Goal: Task Accomplishment & Management: Use online tool/utility

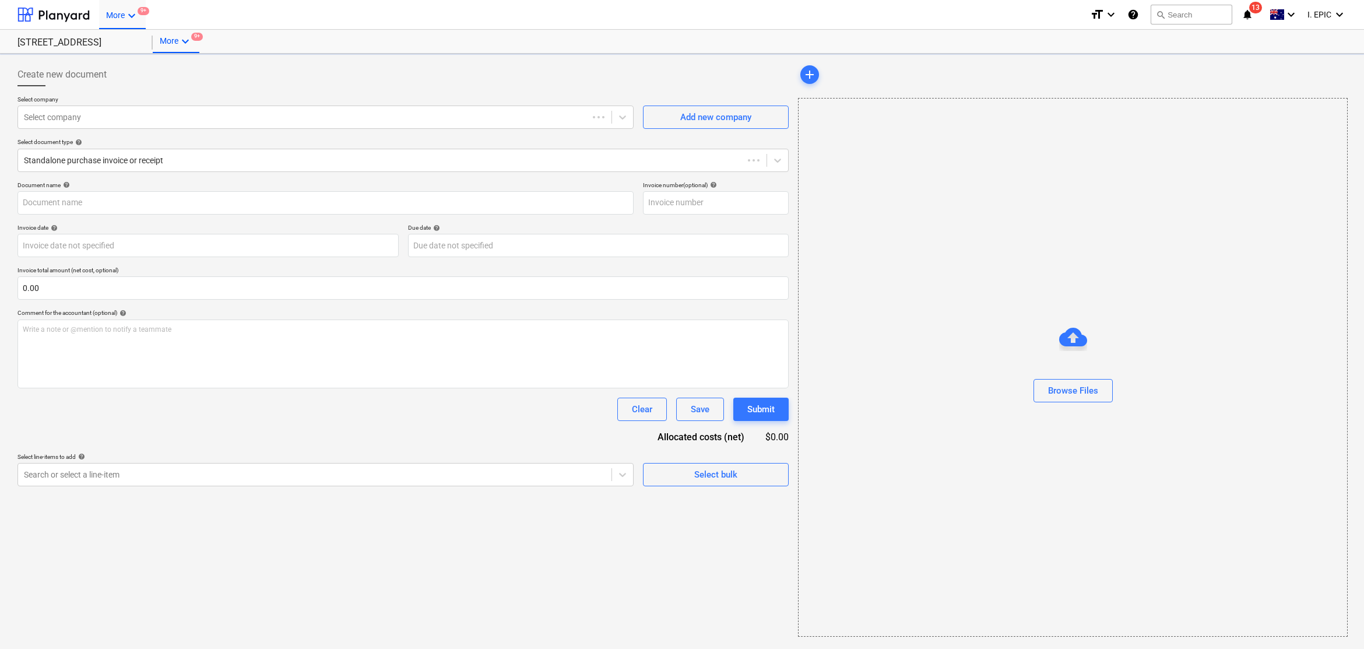
type input "0200294"
type input "[DATE]"
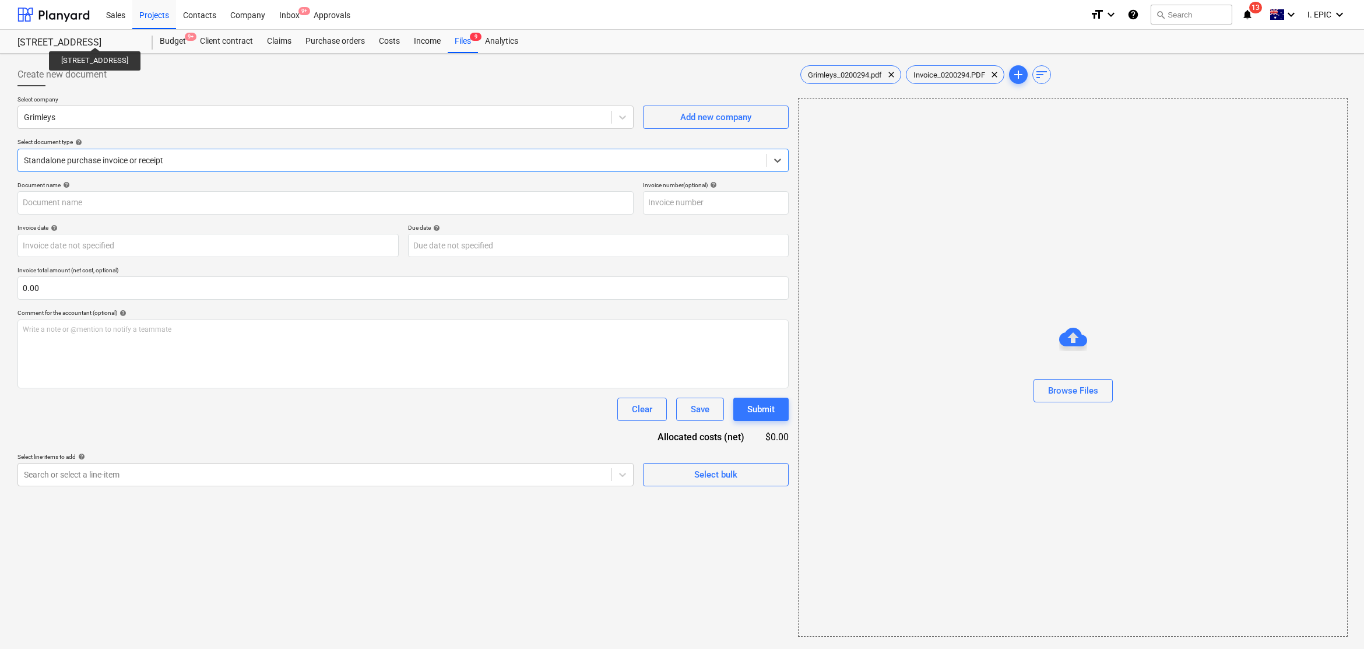
type input "0200294"
type input "[DATE]"
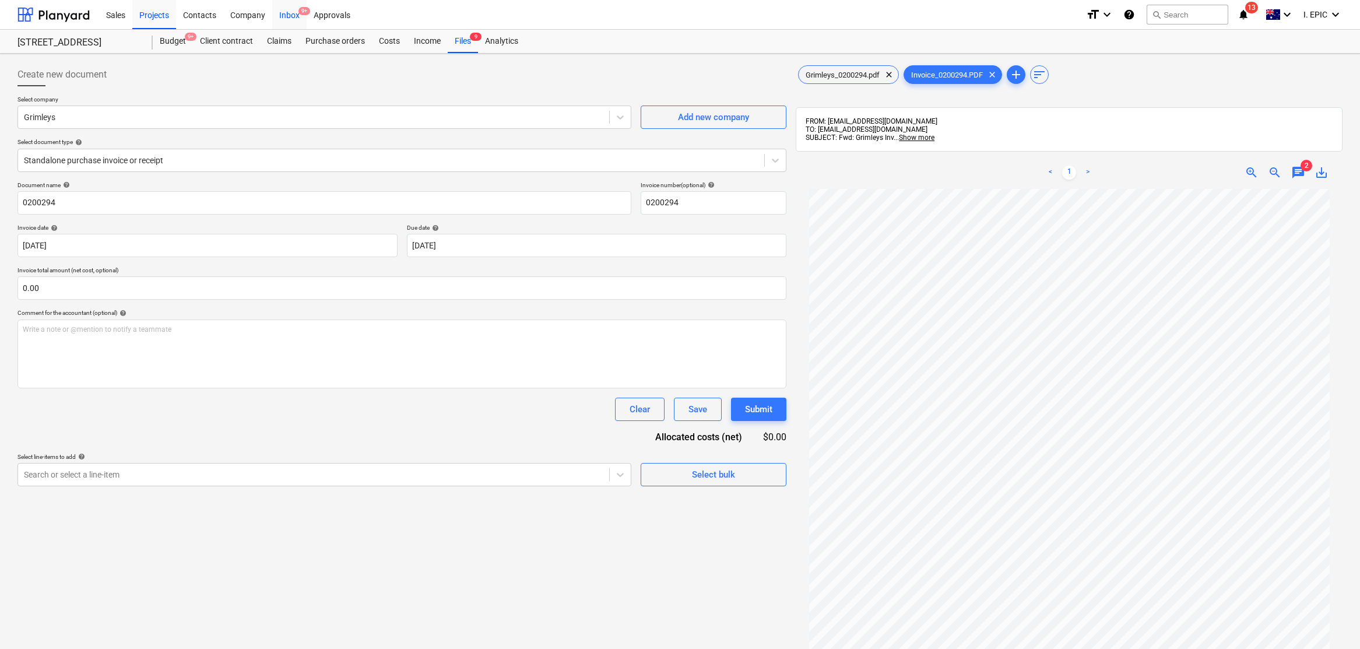
click at [286, 10] on div "Inbox 9+" at bounding box center [289, 14] width 34 height 30
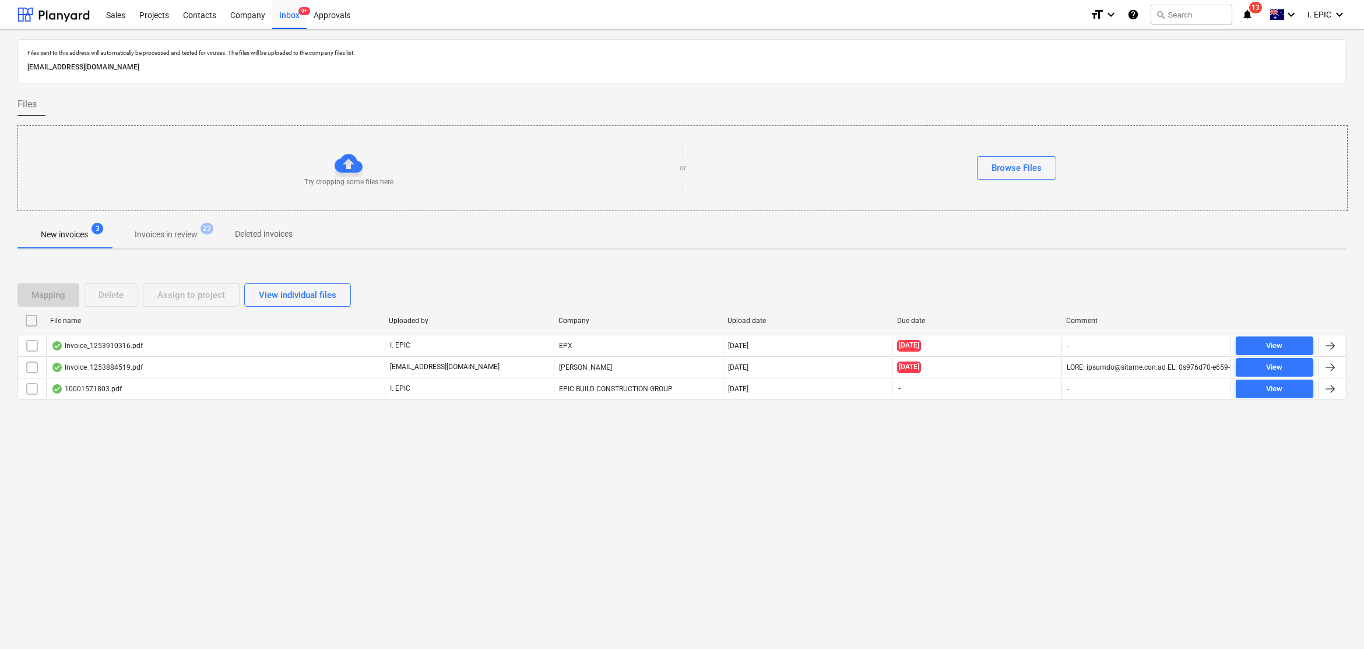
click at [640, 556] on div "Files sent to this address will automatically be processed and tested for virus…" at bounding box center [682, 339] width 1364 height 619
click at [1175, 19] on button "search Search" at bounding box center [1192, 15] width 82 height 20
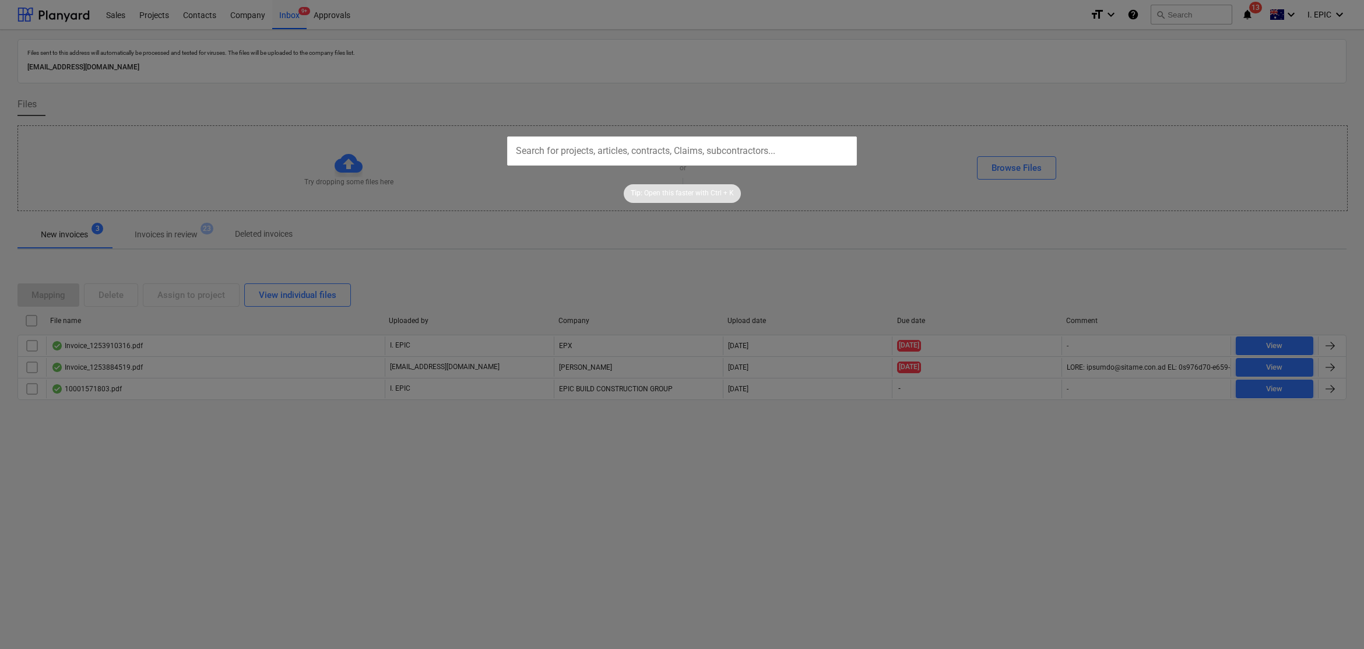
type input "INV-13428"
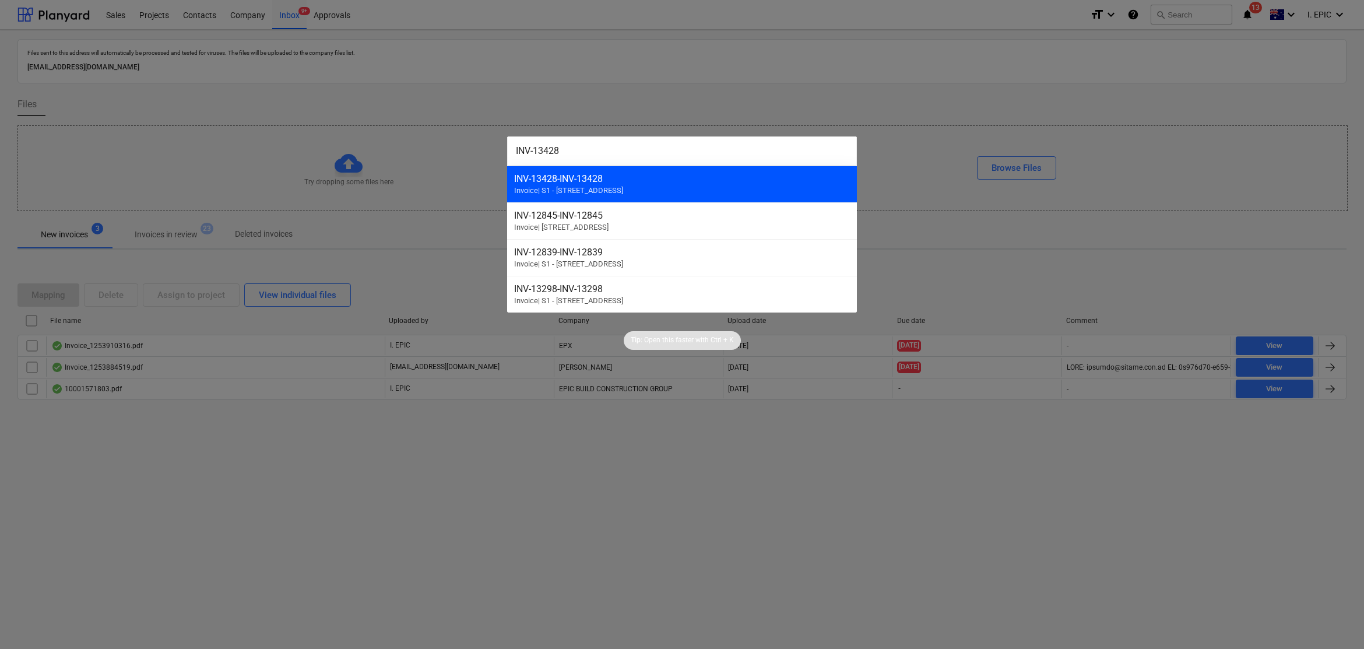
click at [650, 178] on div "INV-13428 - INV-13428" at bounding box center [682, 178] width 336 height 11
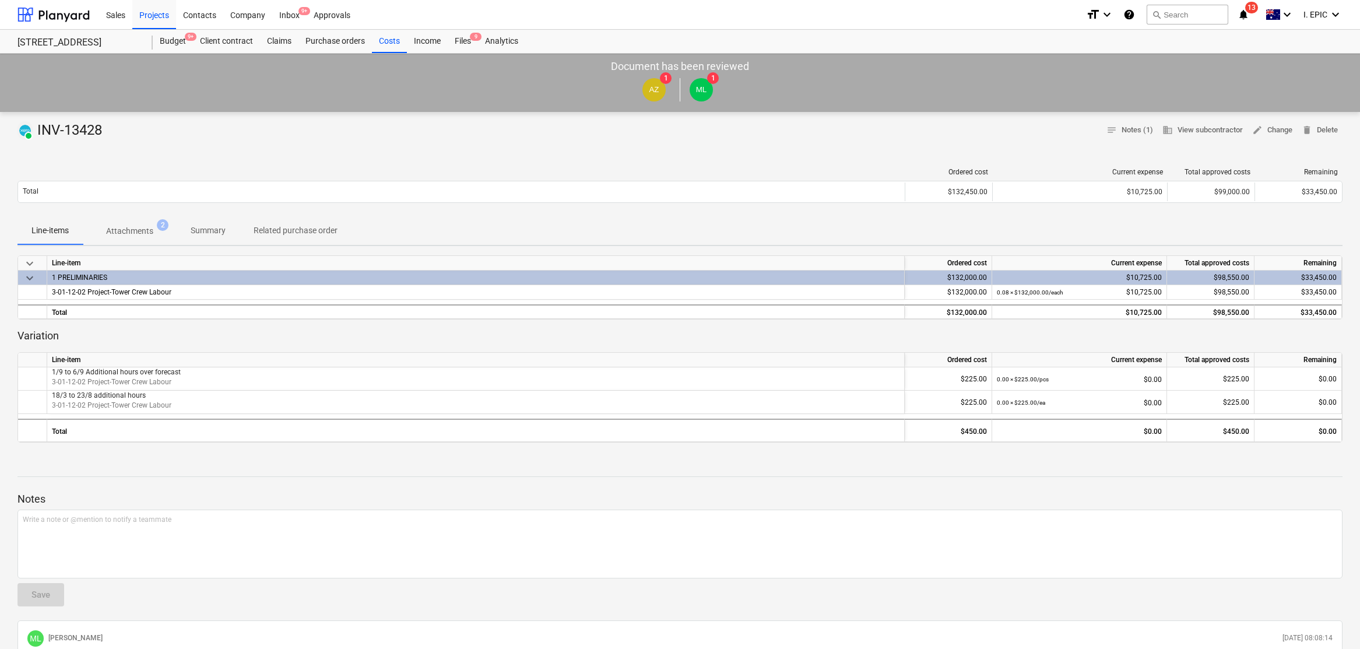
click at [132, 223] on span "Attachments 2" at bounding box center [130, 230] width 94 height 21
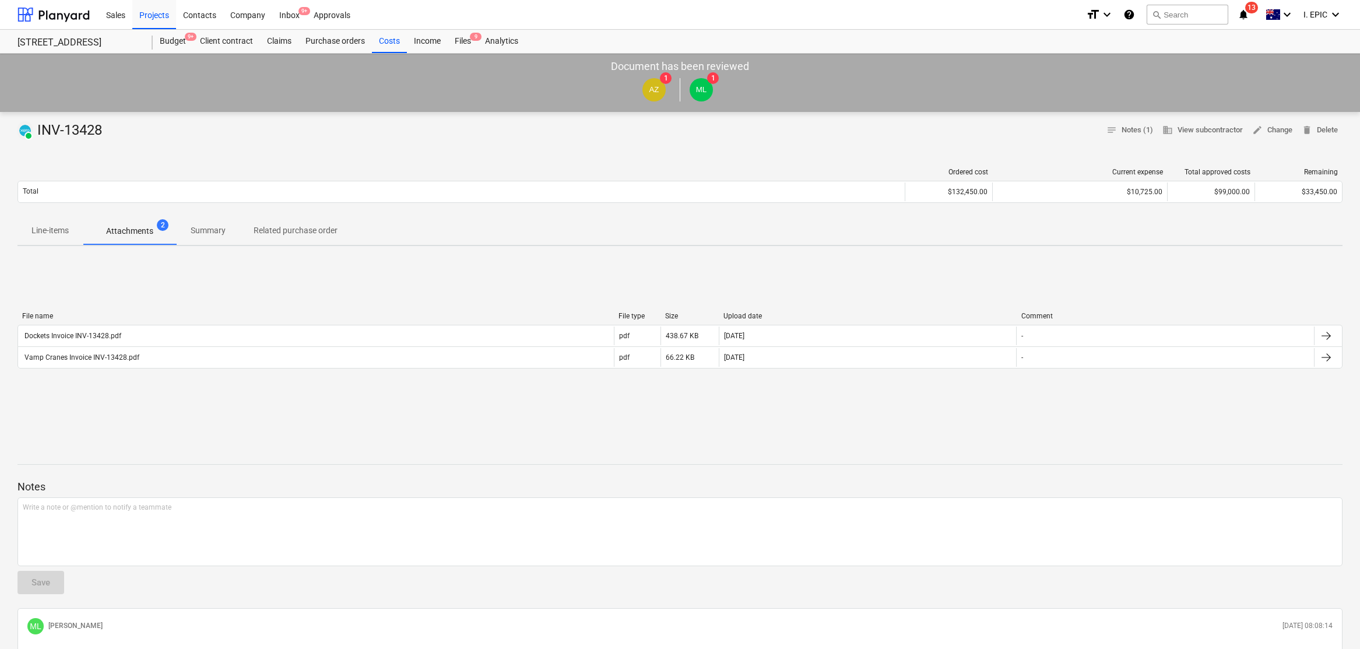
click at [91, 429] on div "File name File type Size Upload date Comment Dockets Invoice INV-13428.pdf pdf …" at bounding box center [679, 342] width 1325 height 175
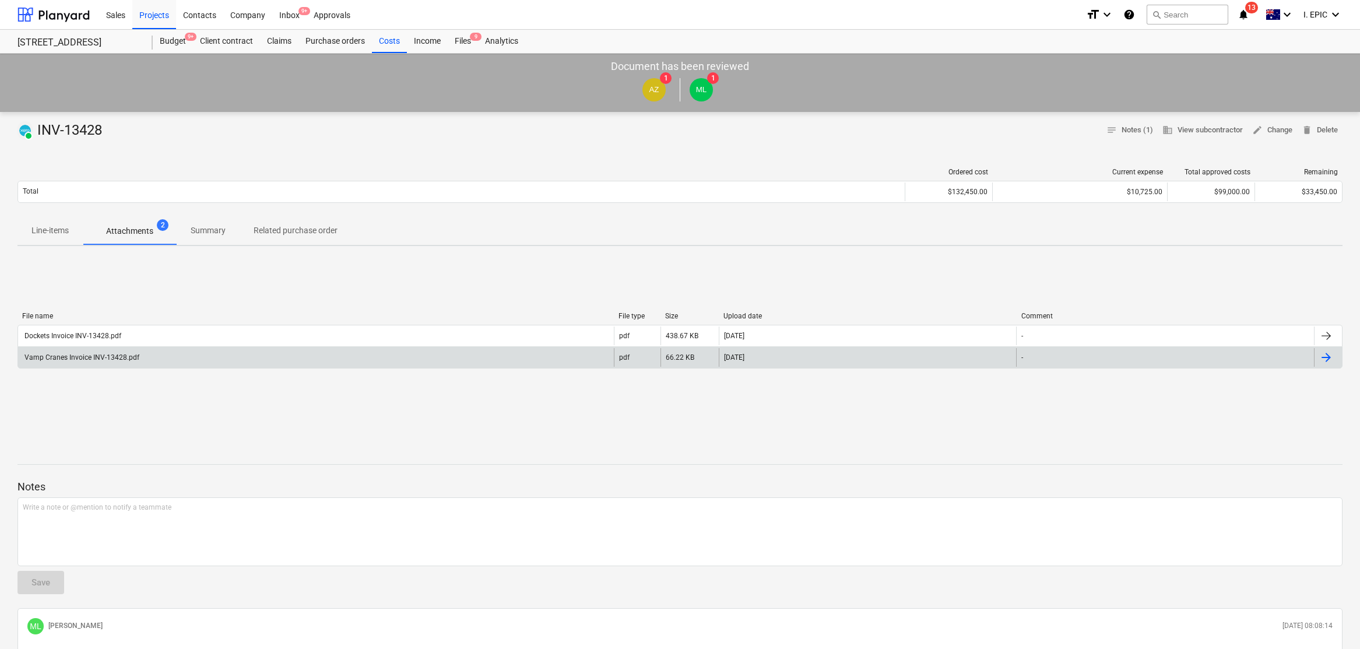
click at [91, 353] on div "Vamp Cranes Invoice INV-13428.pdf" at bounding box center [81, 357] width 117 height 8
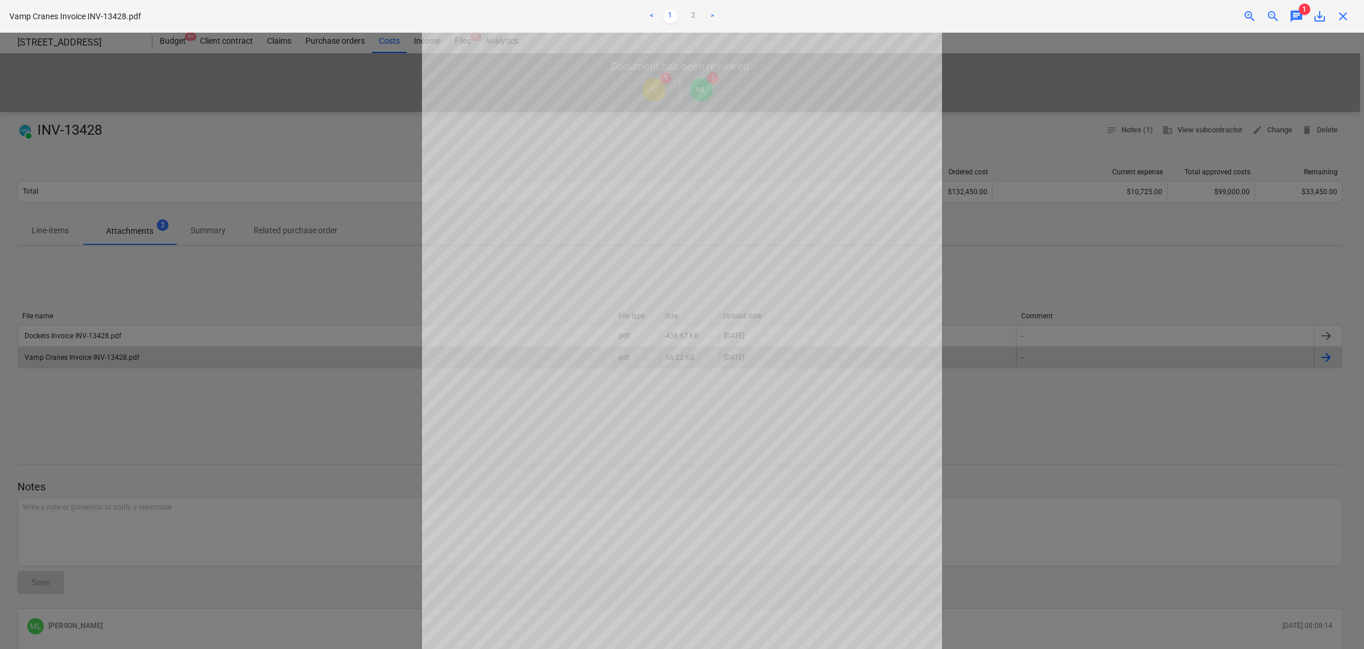
click at [1300, 23] on span "chat" at bounding box center [1297, 16] width 14 height 14
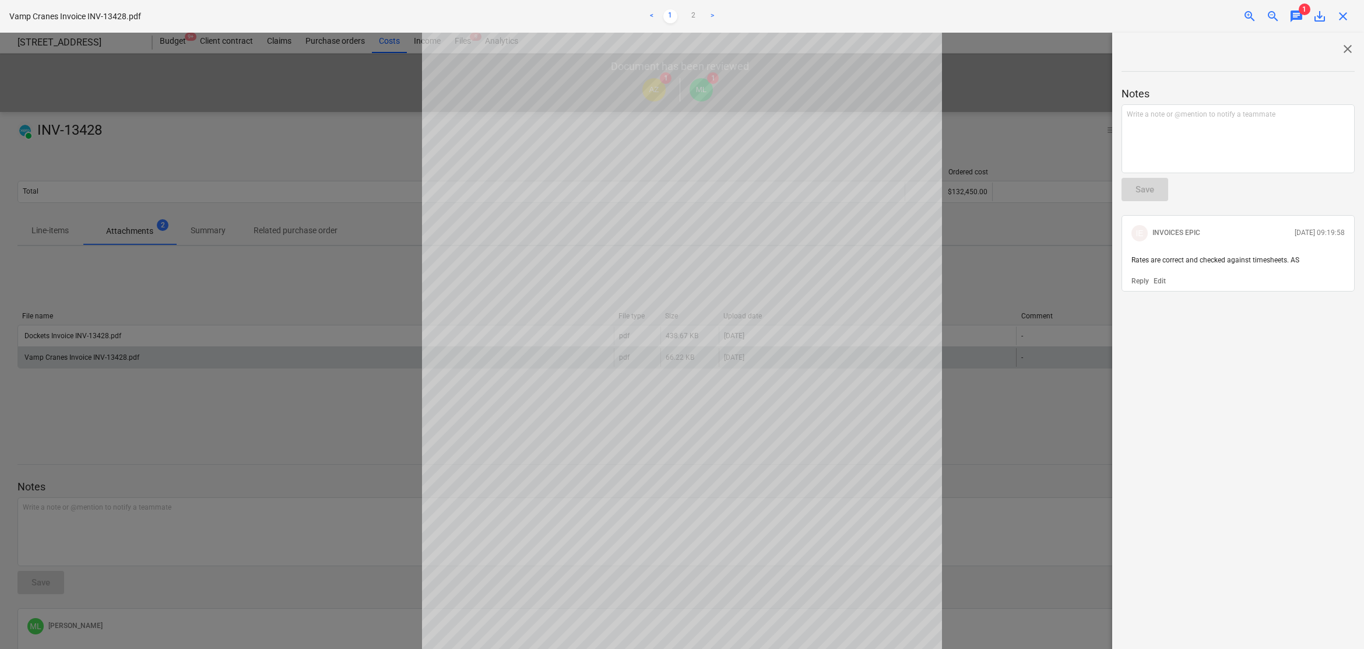
click at [1019, 357] on div at bounding box center [682, 341] width 1364 height 616
click at [273, 164] on div at bounding box center [682, 341] width 1364 height 616
click at [1346, 45] on span "close" at bounding box center [1348, 49] width 14 height 14
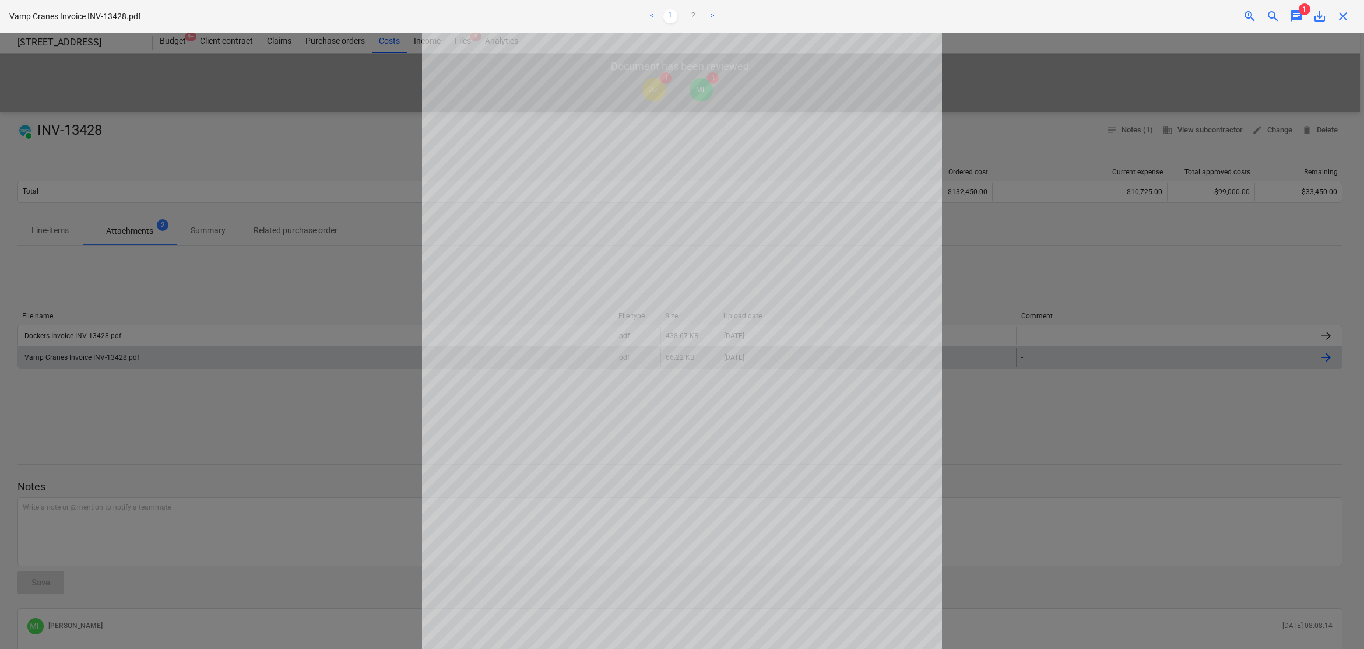
click at [140, 264] on div at bounding box center [682, 341] width 1364 height 616
click at [1345, 23] on span "close" at bounding box center [1343, 16] width 14 height 14
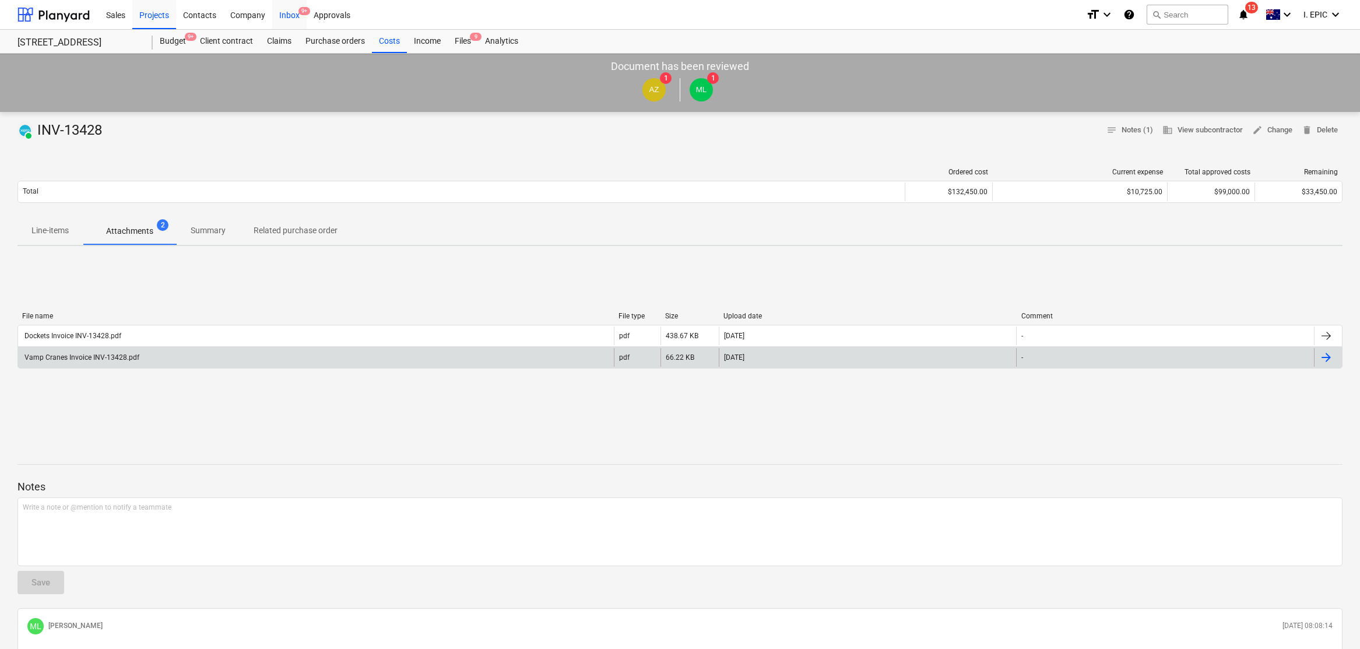
click at [296, 14] on div "Inbox 9+" at bounding box center [289, 14] width 34 height 30
